Goal: Task Accomplishment & Management: Use online tool/utility

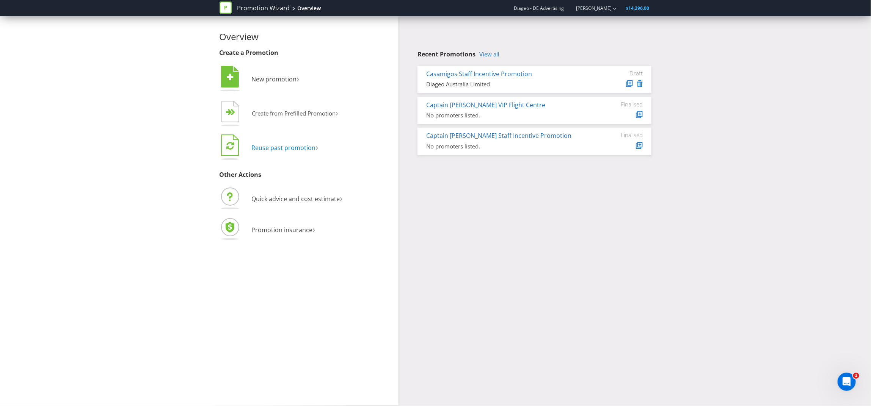
click at [284, 147] on span "Reuse past promotion" at bounding box center [284, 148] width 64 height 8
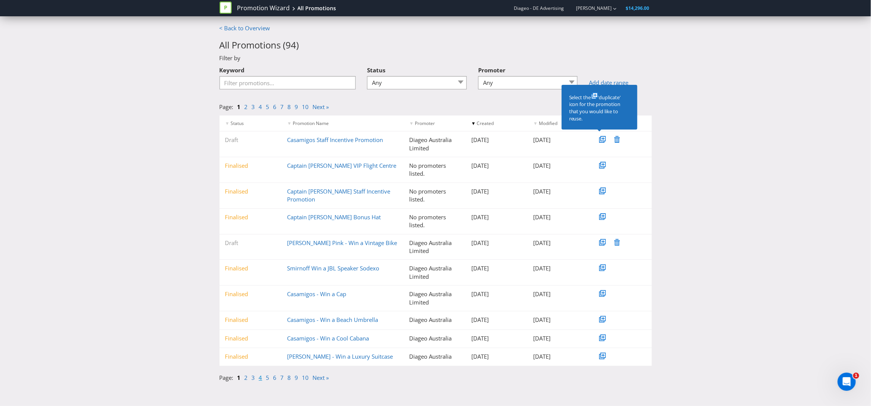
click at [259, 377] on link "4" at bounding box center [260, 378] width 3 height 8
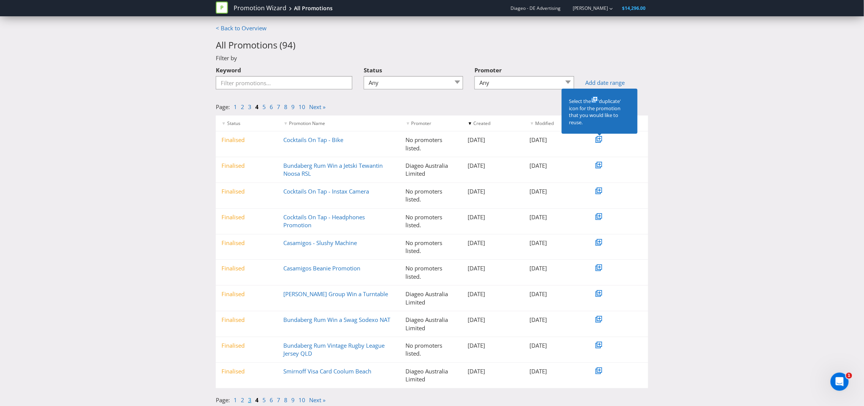
click at [249, 400] on link "3" at bounding box center [249, 401] width 3 height 8
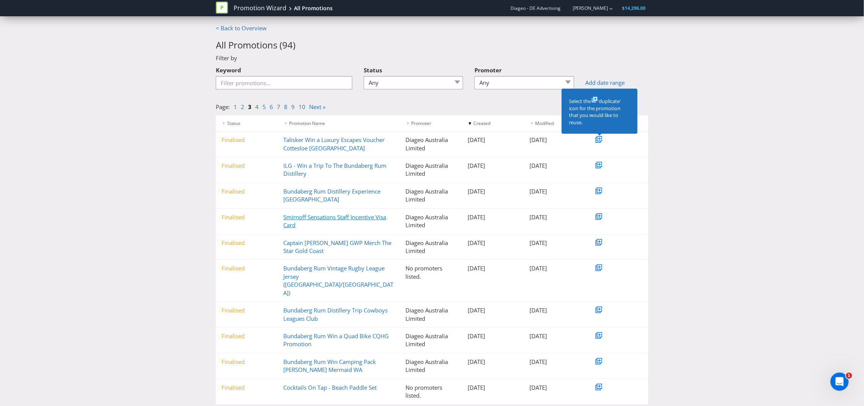
click at [326, 215] on link "Smirnoff Sensations Staff Incentive Visa Card" at bounding box center [335, 221] width 103 height 16
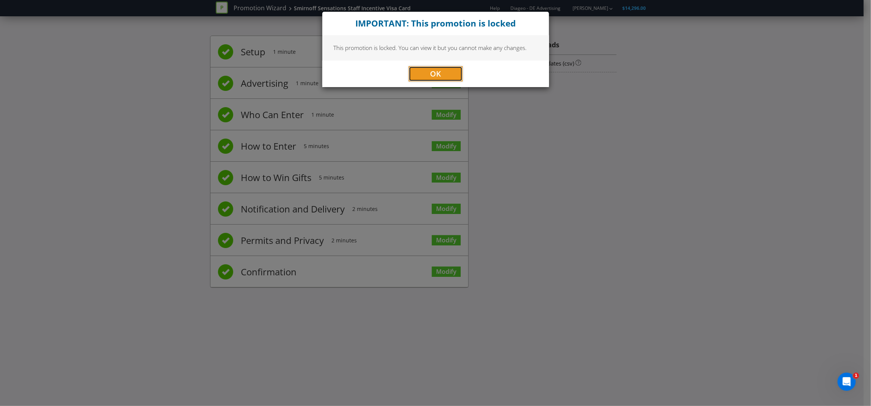
click at [434, 75] on span "OK" at bounding box center [435, 74] width 11 height 10
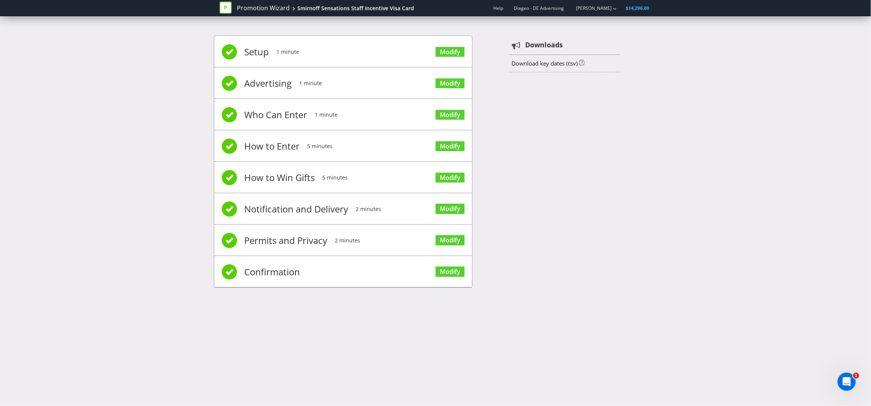
click at [307, 62] on li "Setup 1 minute Modify" at bounding box center [343, 51] width 258 height 31
click at [227, 48] on span at bounding box center [229, 51] width 15 height 15
click at [454, 51] on link "Modify" at bounding box center [450, 52] width 29 height 10
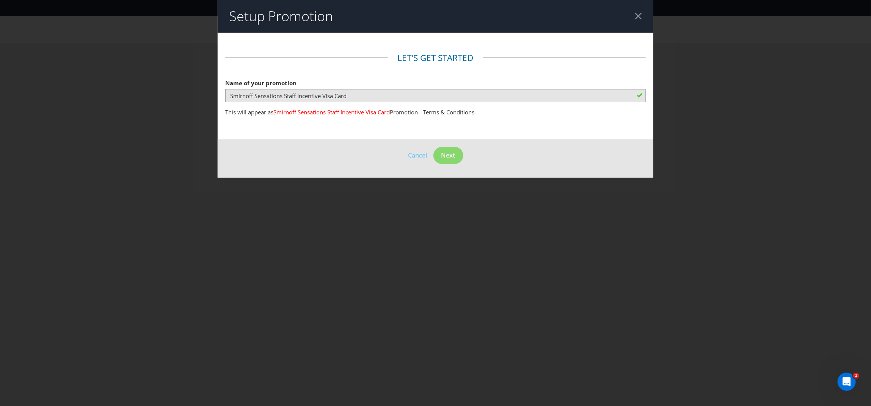
click at [636, 15] on div at bounding box center [638, 16] width 7 height 7
